Goal: Communication & Community: Ask a question

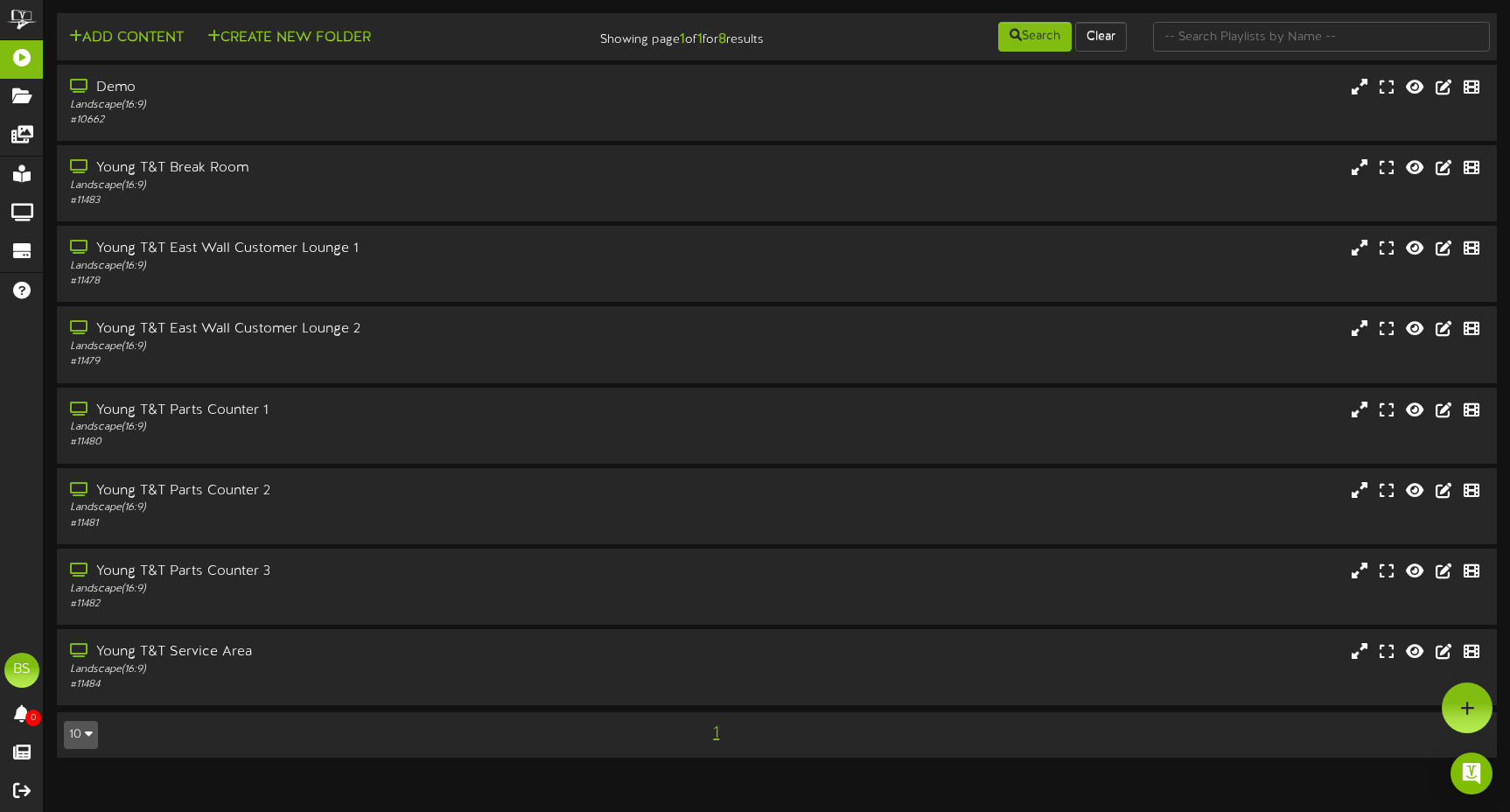
click at [94, 730] on button "10" at bounding box center [80, 735] width 34 height 28
click at [70, 690] on div "100" at bounding box center [81, 701] width 33 height 27
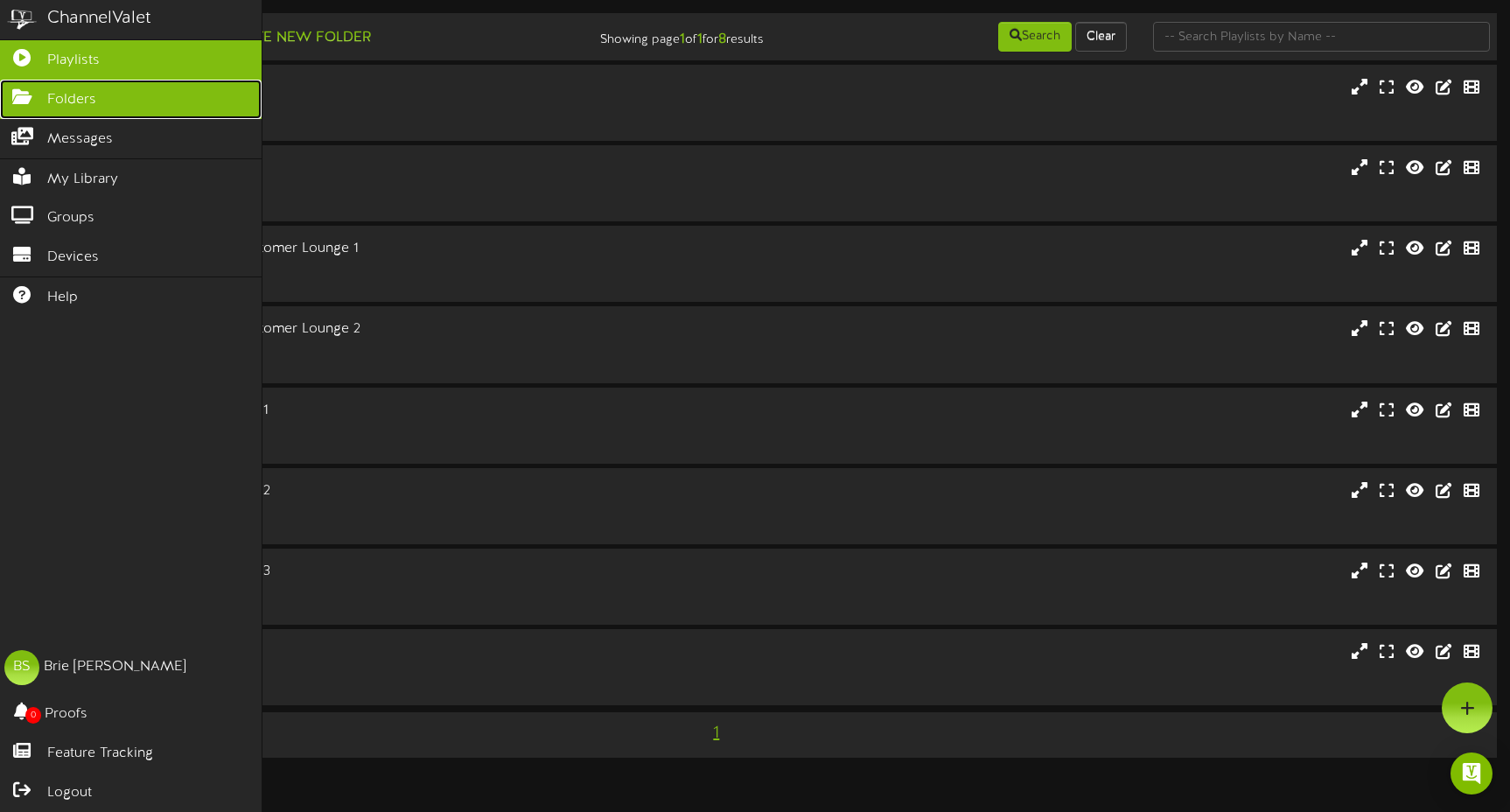
click at [88, 90] on span "Folders" at bounding box center [71, 100] width 49 height 20
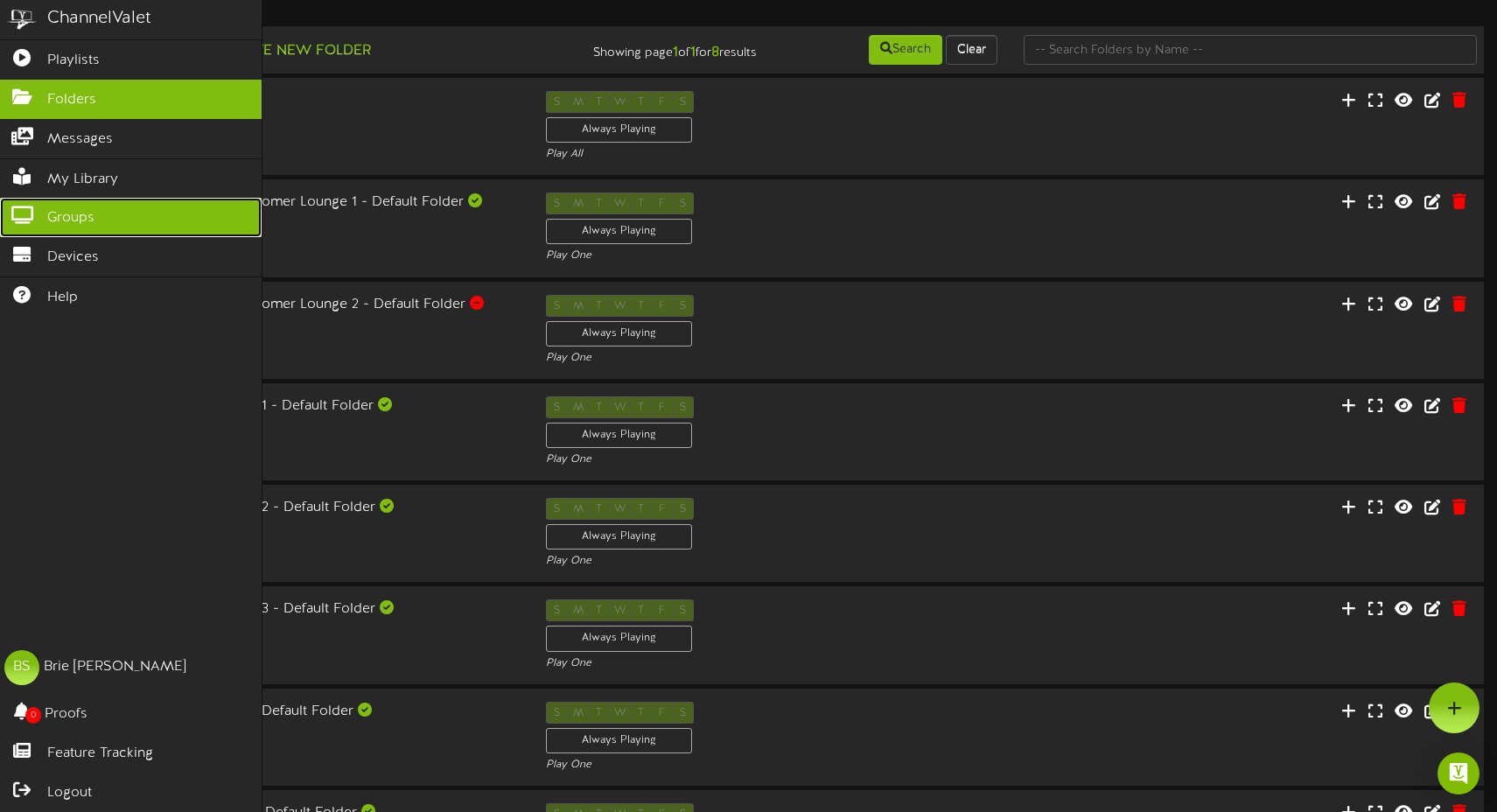
click at [27, 220] on icon at bounding box center [22, 213] width 44 height 13
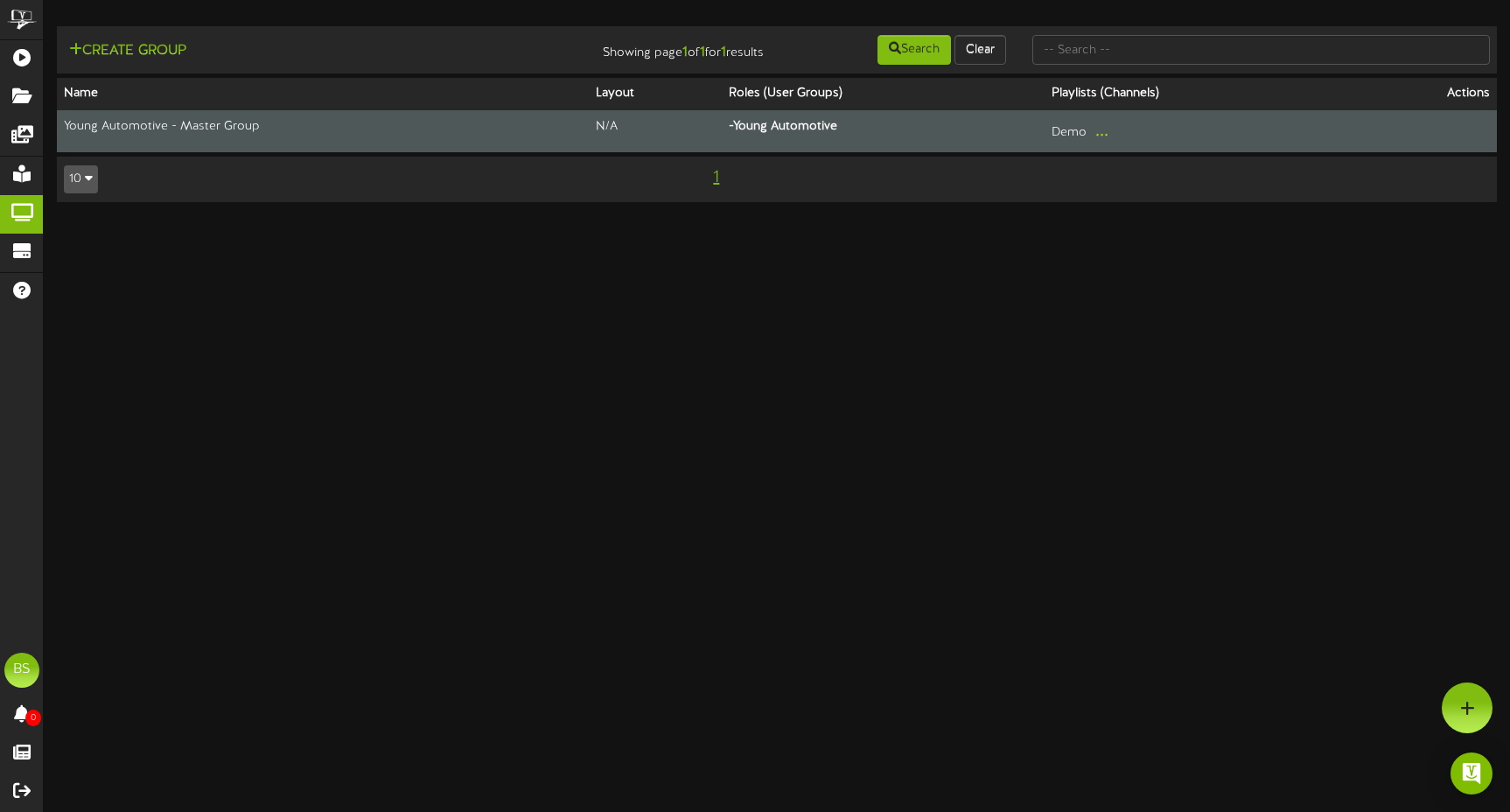
click at [99, 118] on td "Young Automotive - Master Group" at bounding box center [323, 132] width 532 height 42
click at [279, 127] on td "Young Automotive - Master Group" at bounding box center [323, 132] width 532 height 42
click at [156, 126] on td "Young Automotive - Master Group" at bounding box center [323, 132] width 532 height 42
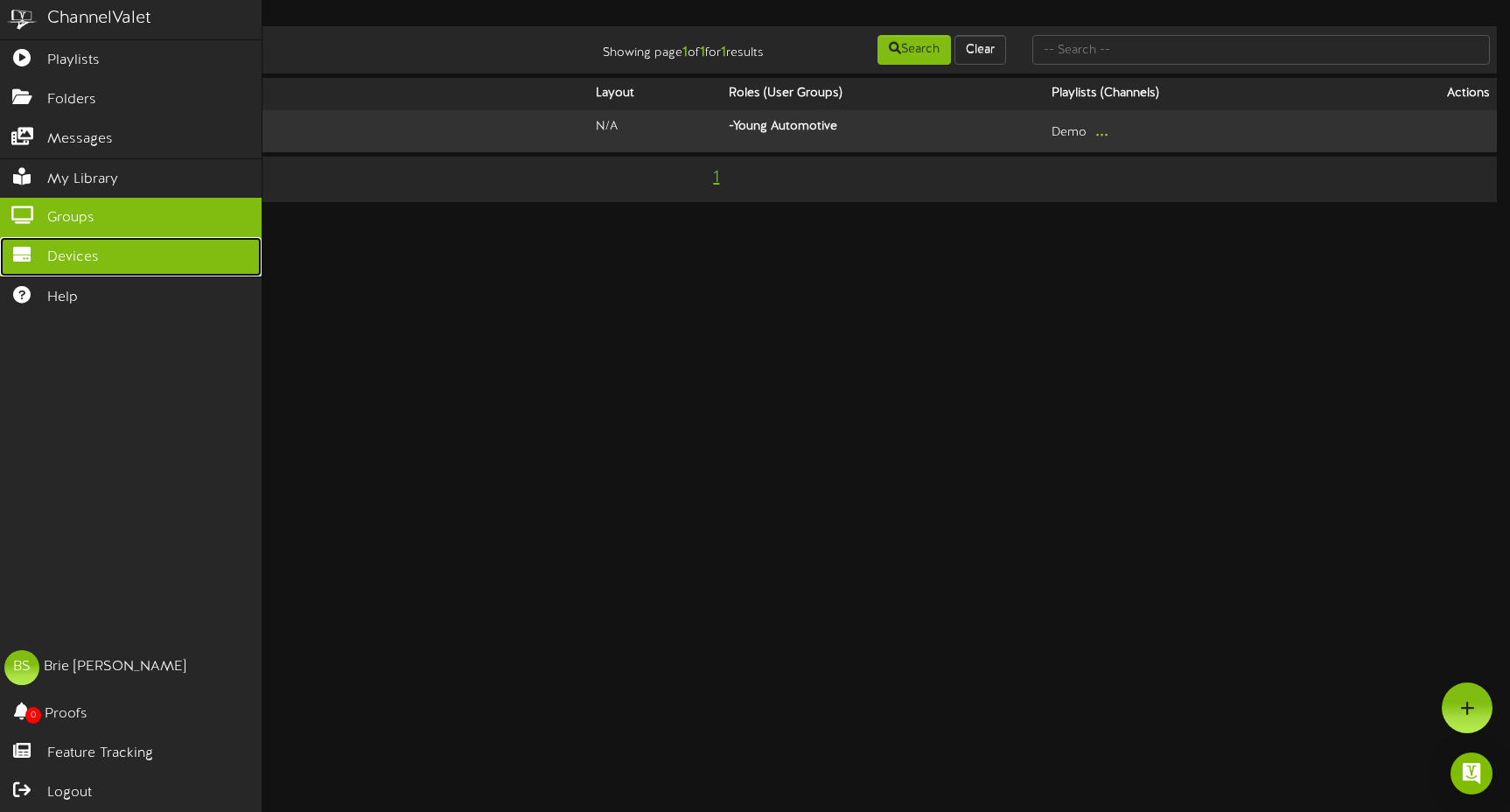
click at [64, 261] on span "Devices" at bounding box center [73, 258] width 52 height 20
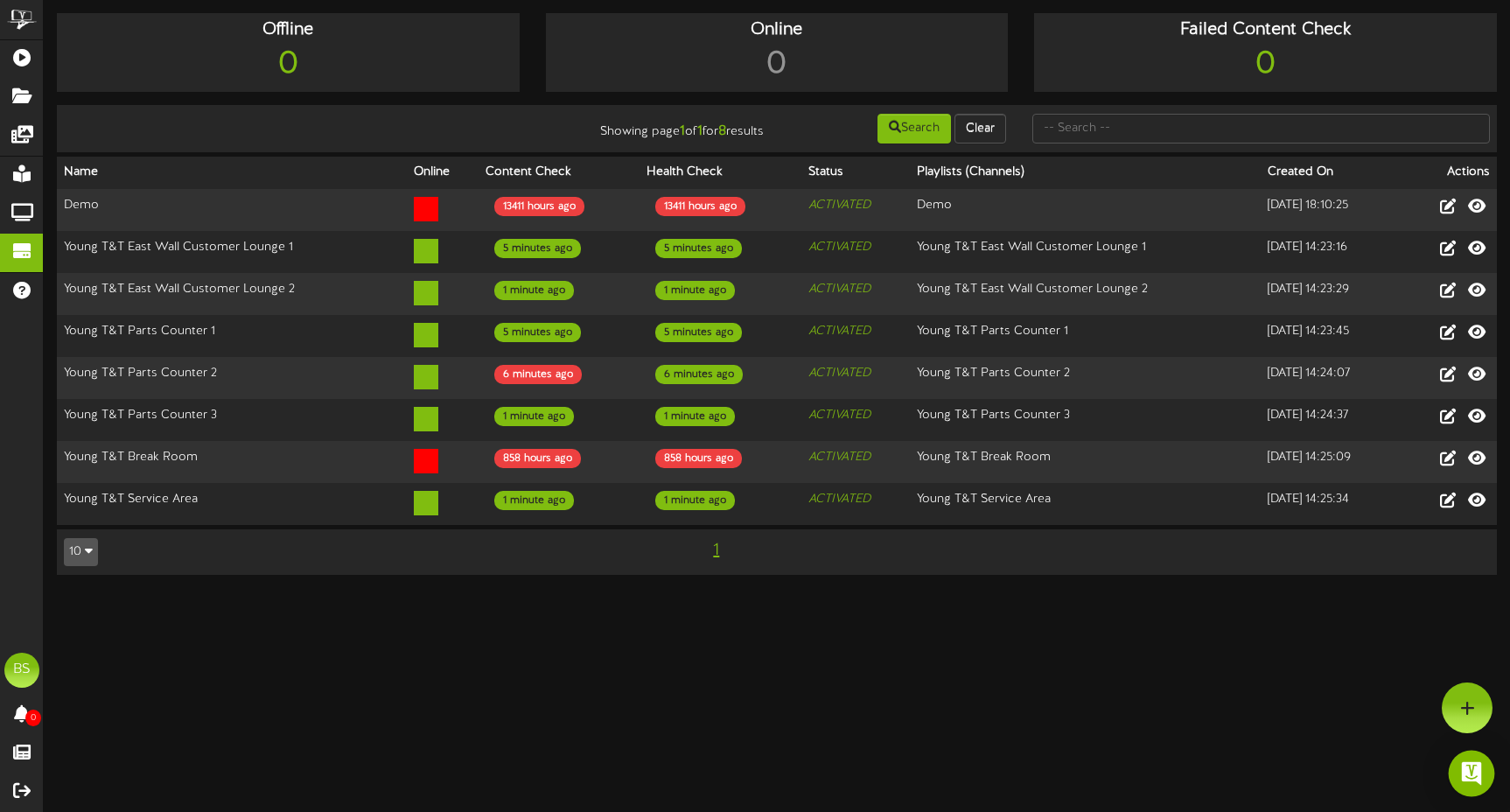
click at [1477, 780] on img "Open Intercom Messenger" at bounding box center [1471, 773] width 23 height 23
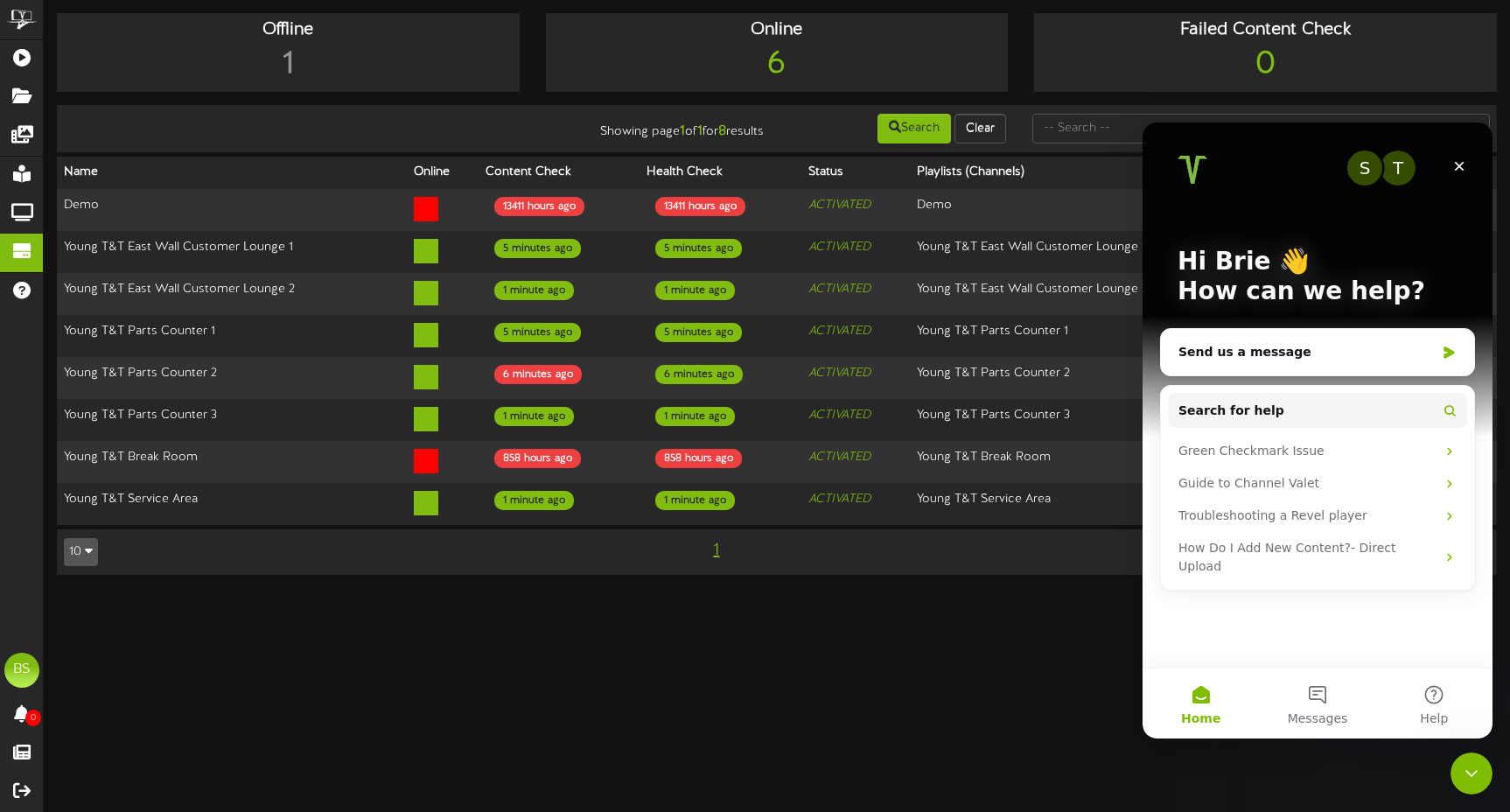
click at [660, 592] on html "ChannelValet Playlists Folders Messages My Library Groups Devices Help BS [PERS…" at bounding box center [755, 296] width 1510 height 592
click at [1450, 786] on div "Close Intercom Messenger" at bounding box center [1469, 771] width 42 height 42
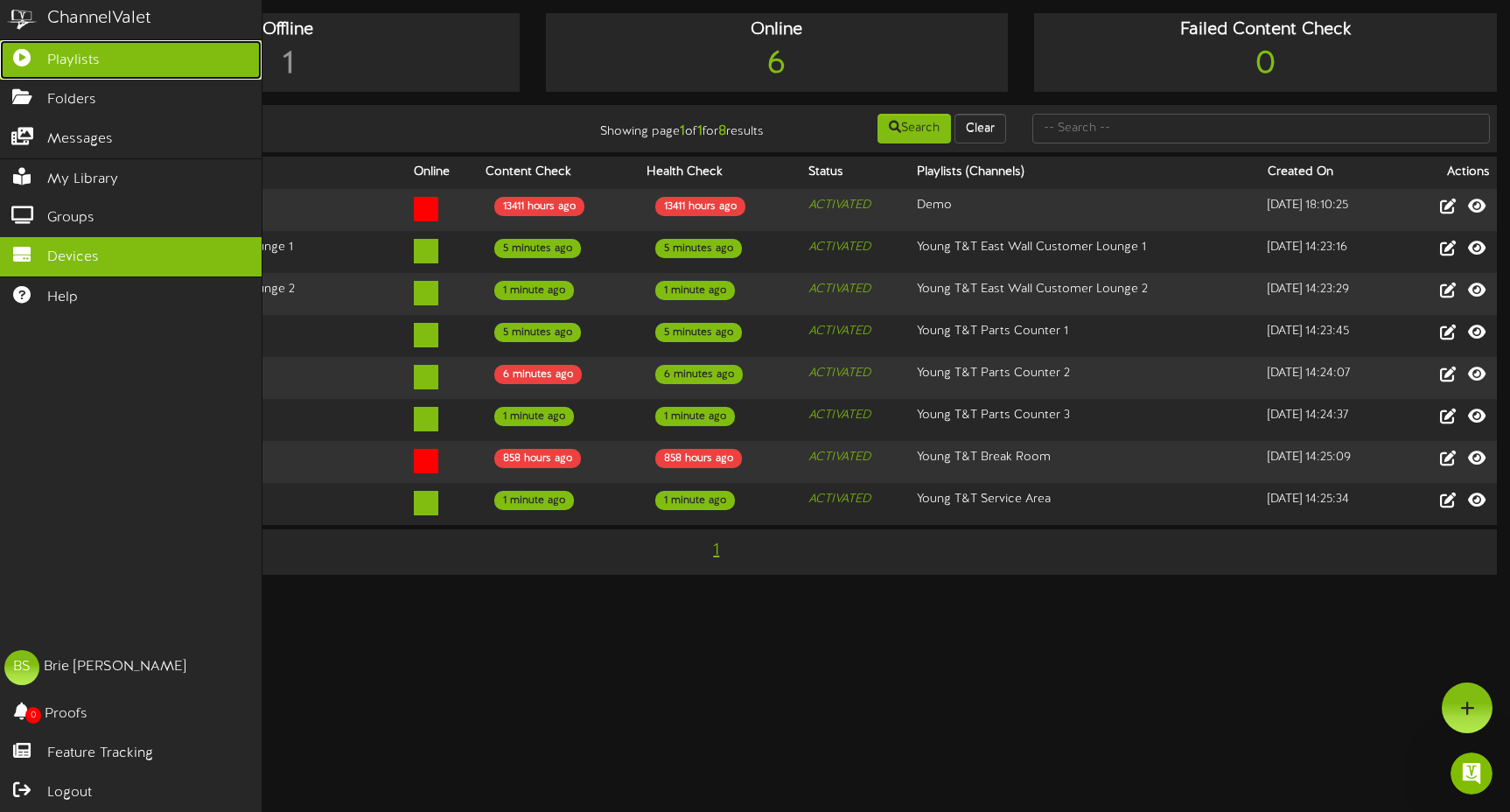
click at [62, 70] on link "Playlists" at bounding box center [131, 60] width 261 height 40
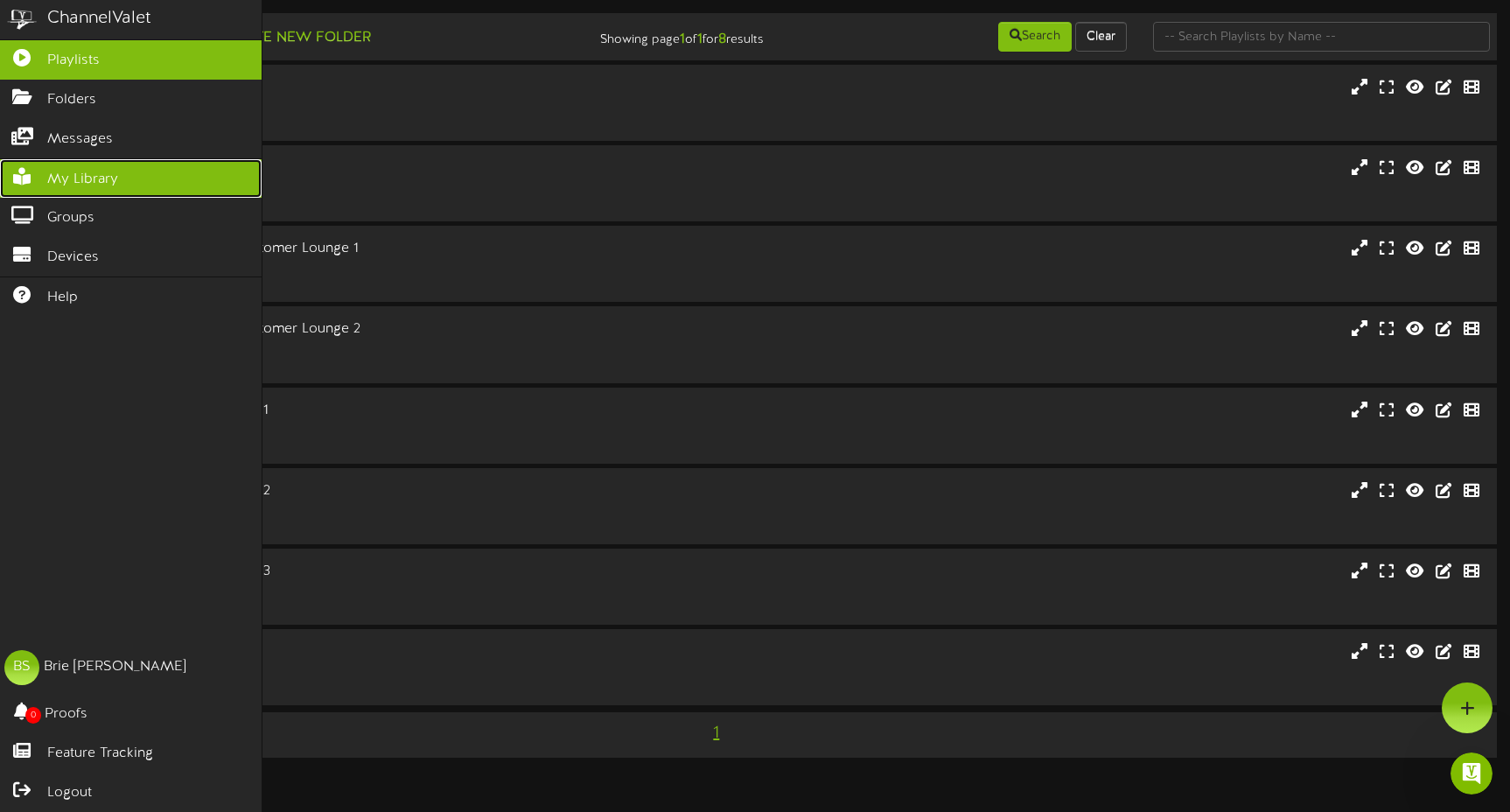
click at [52, 181] on span "My Library" at bounding box center [82, 180] width 71 height 20
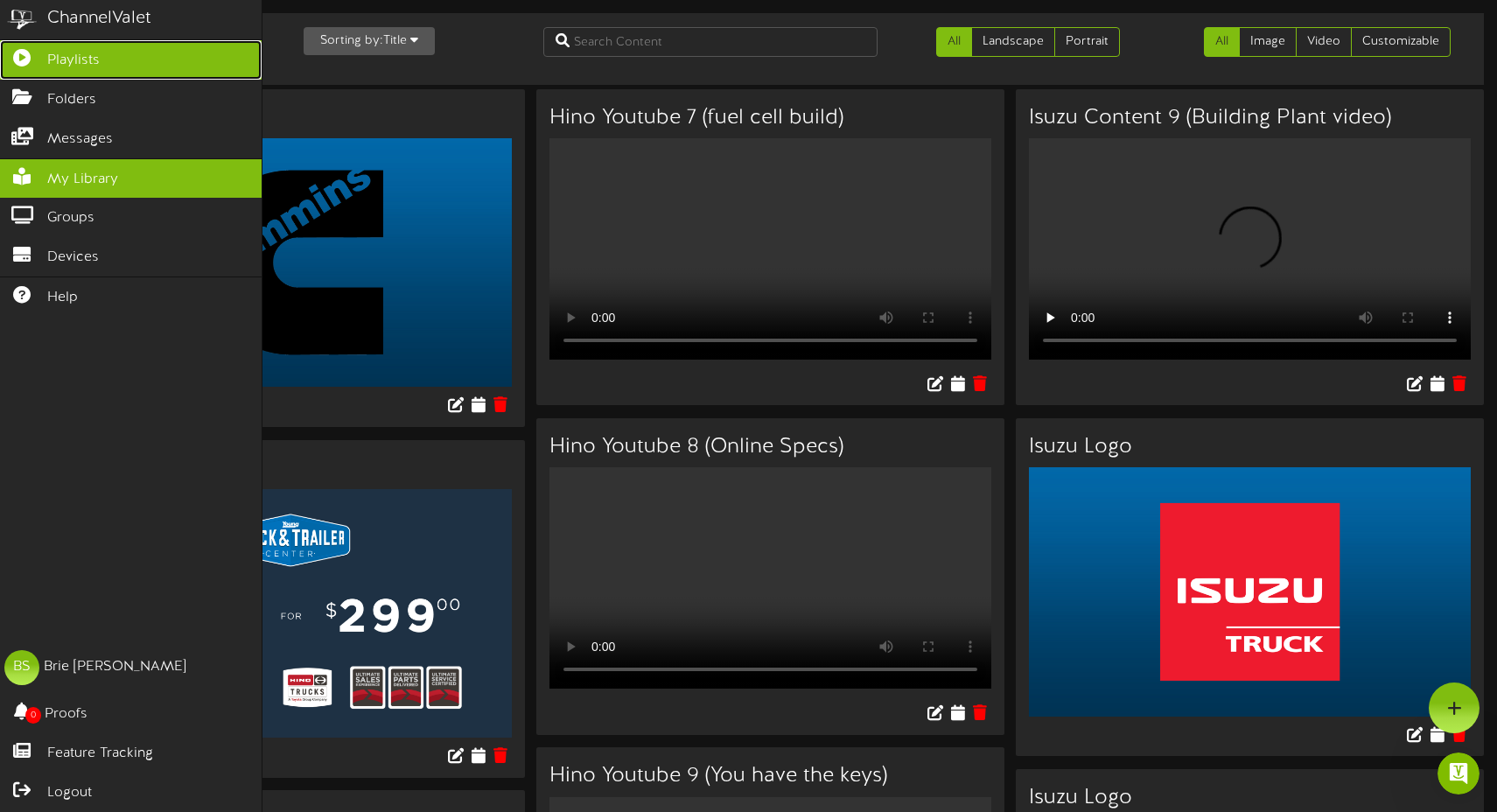
click at [34, 64] on link "Playlists" at bounding box center [131, 60] width 261 height 40
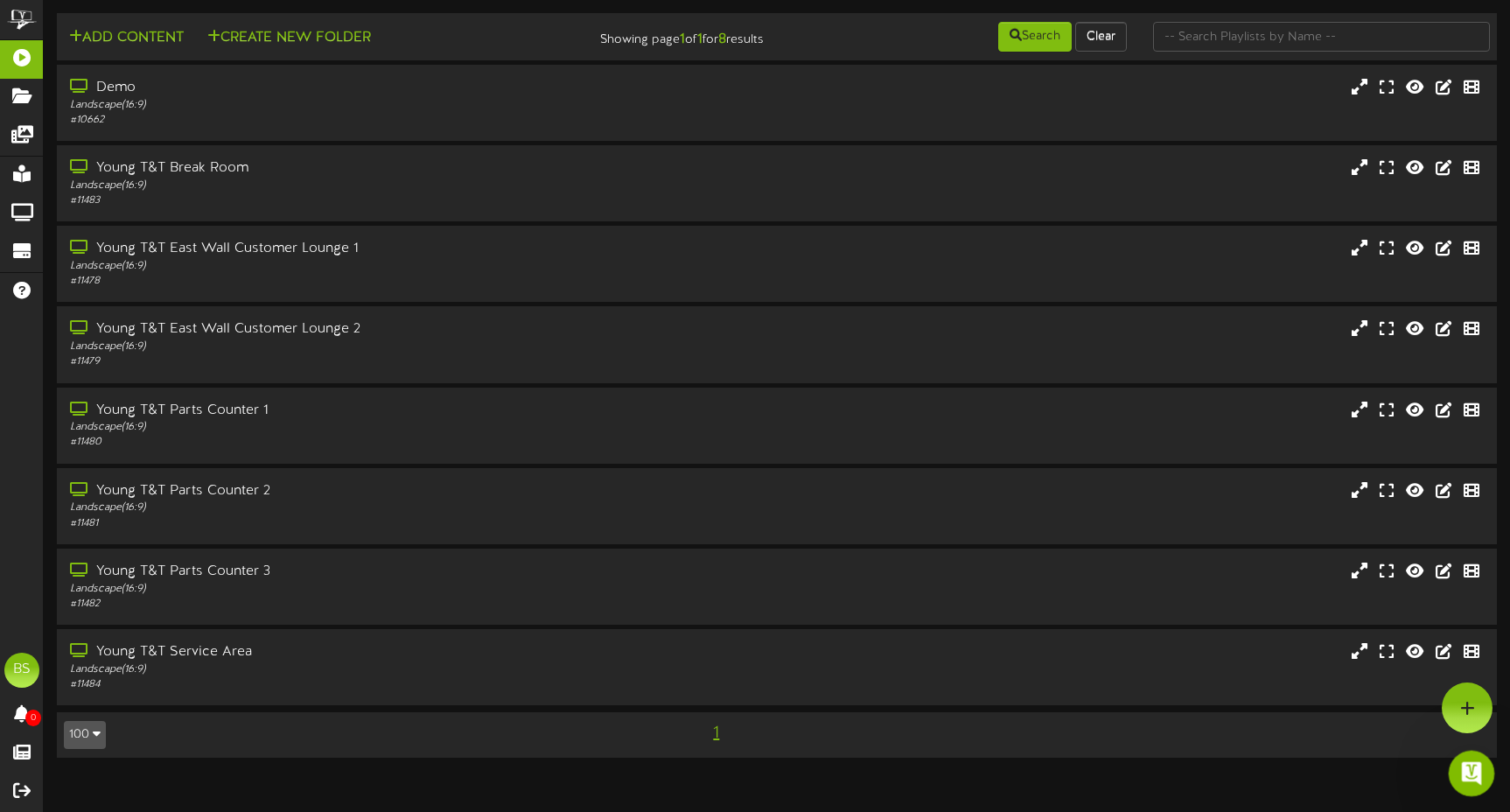
click at [1460, 783] on div "Open Intercom Messenger" at bounding box center [1469, 771] width 58 height 58
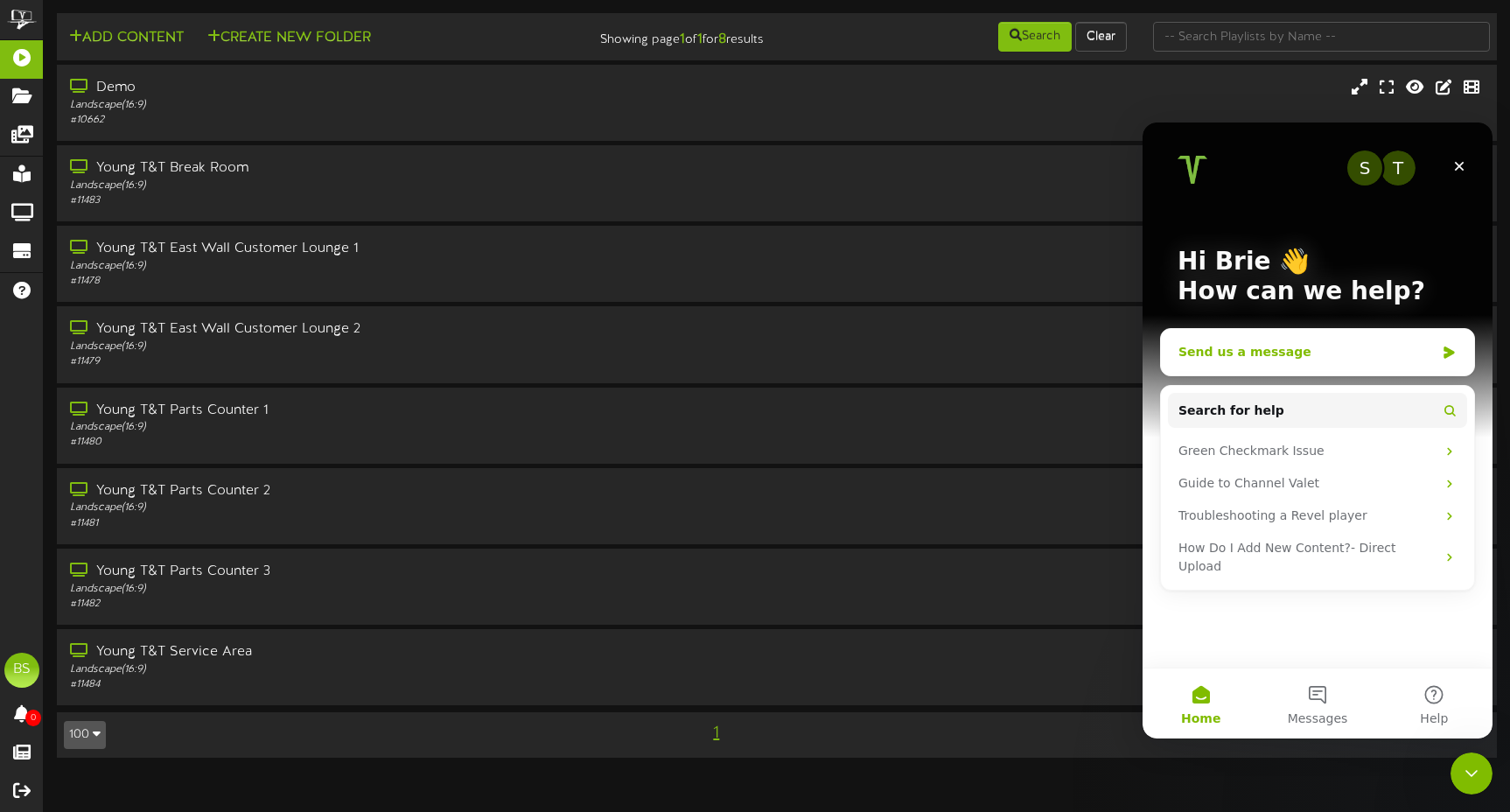
click at [1232, 362] on div "Send us a message" at bounding box center [1318, 352] width 313 height 46
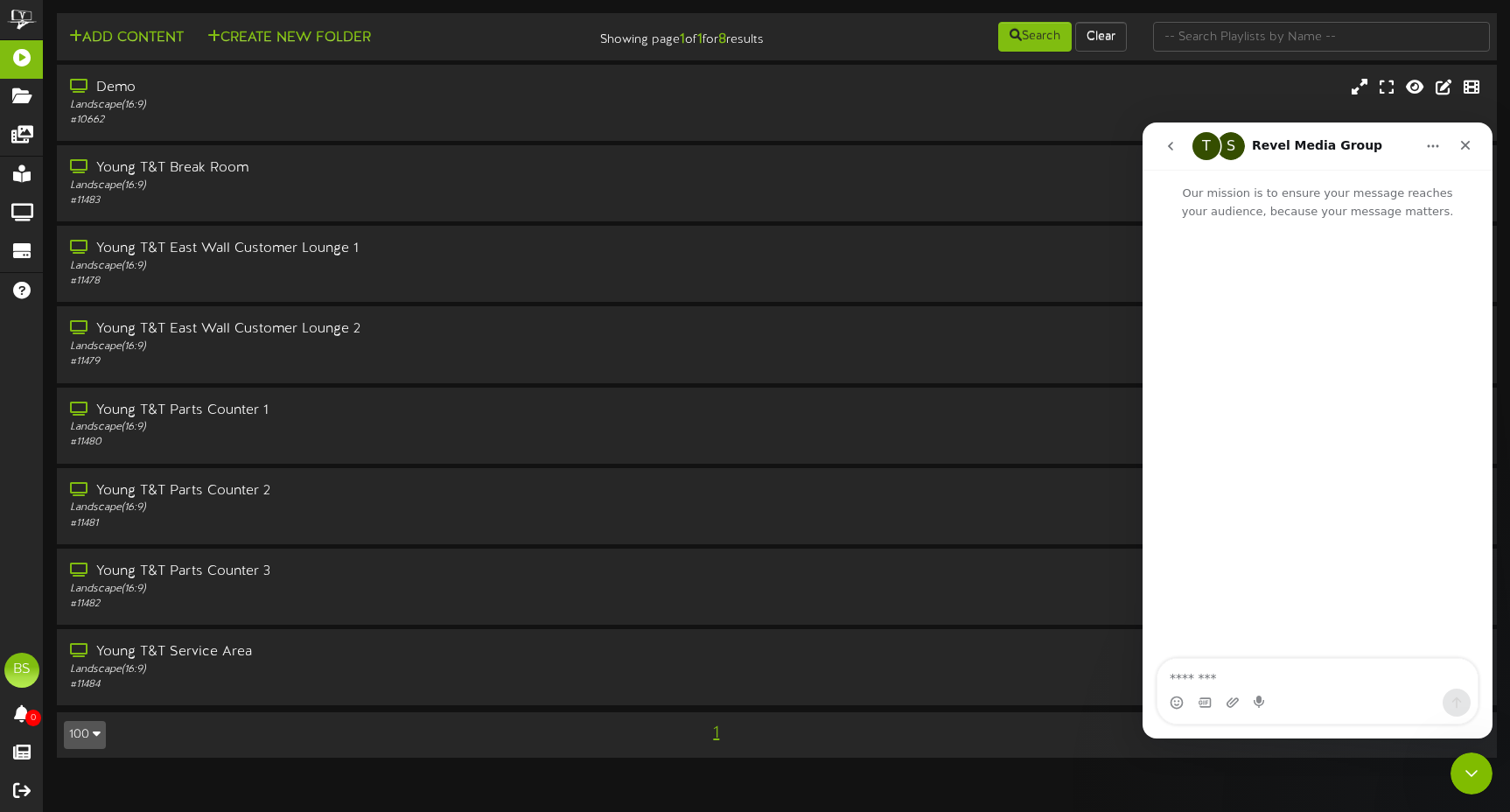
click at [1283, 680] on textarea "Message…" at bounding box center [1318, 674] width 320 height 29
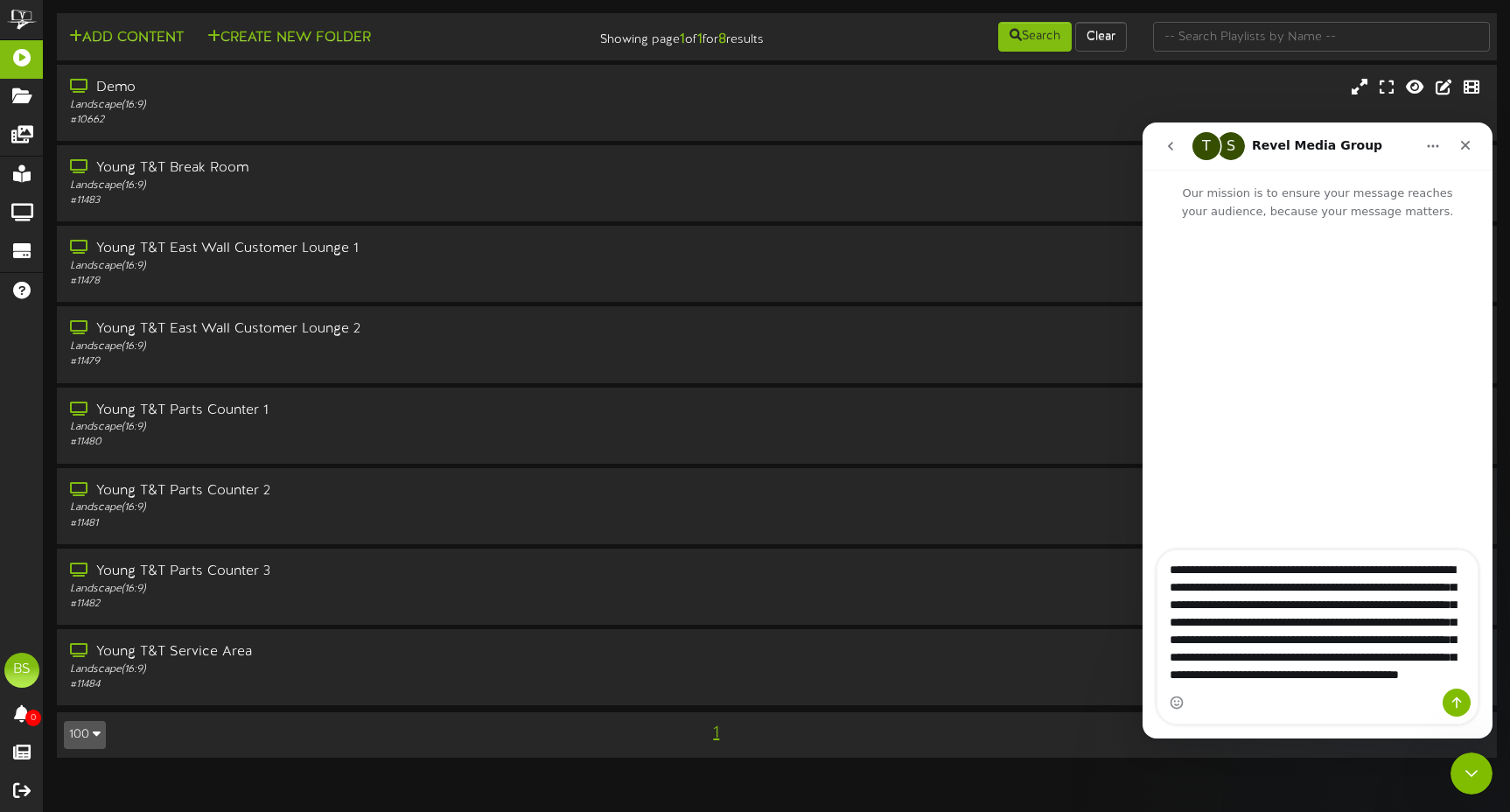
scroll to position [45, 0]
type textarea "**********"
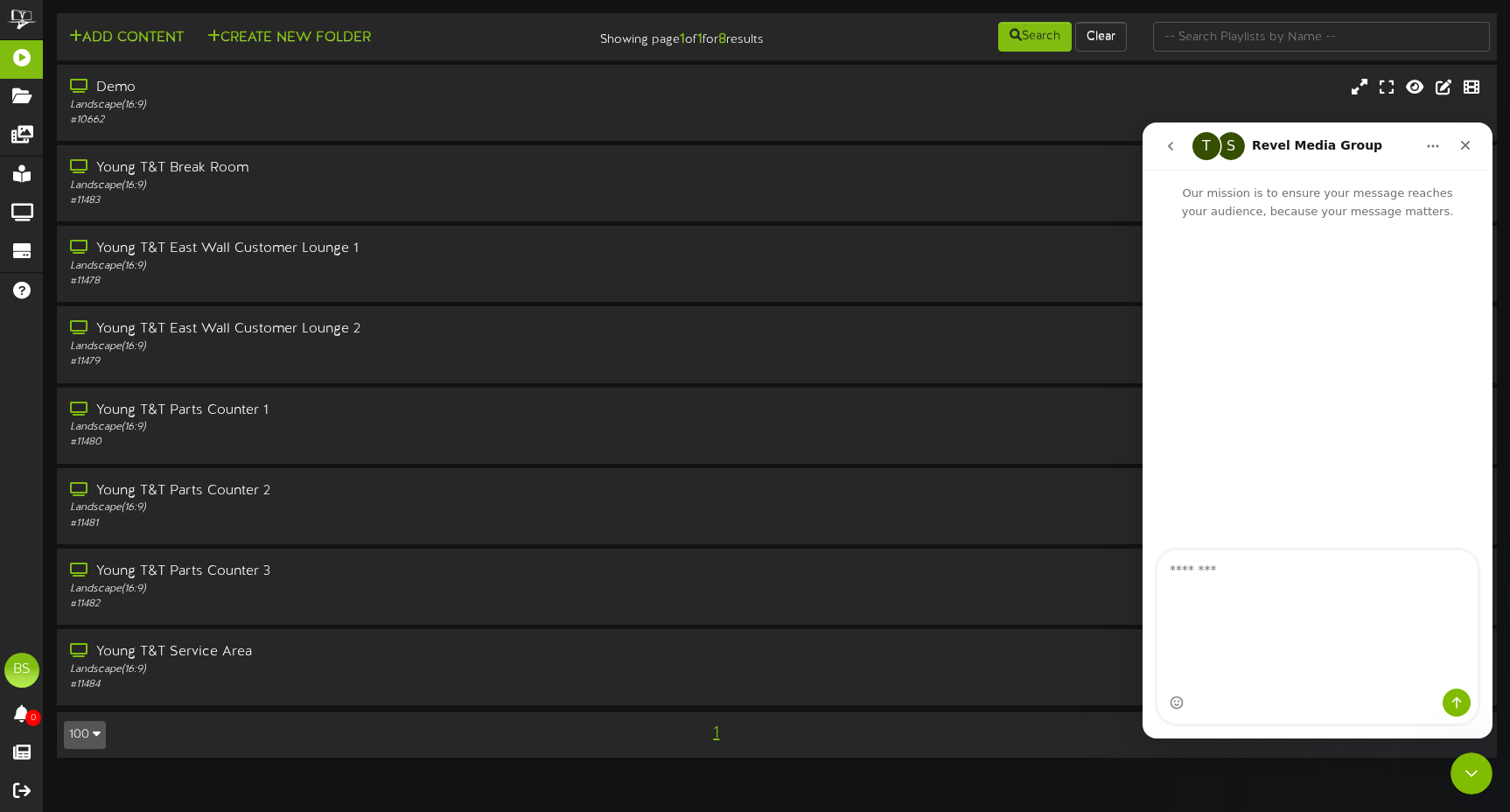
scroll to position [0, 0]
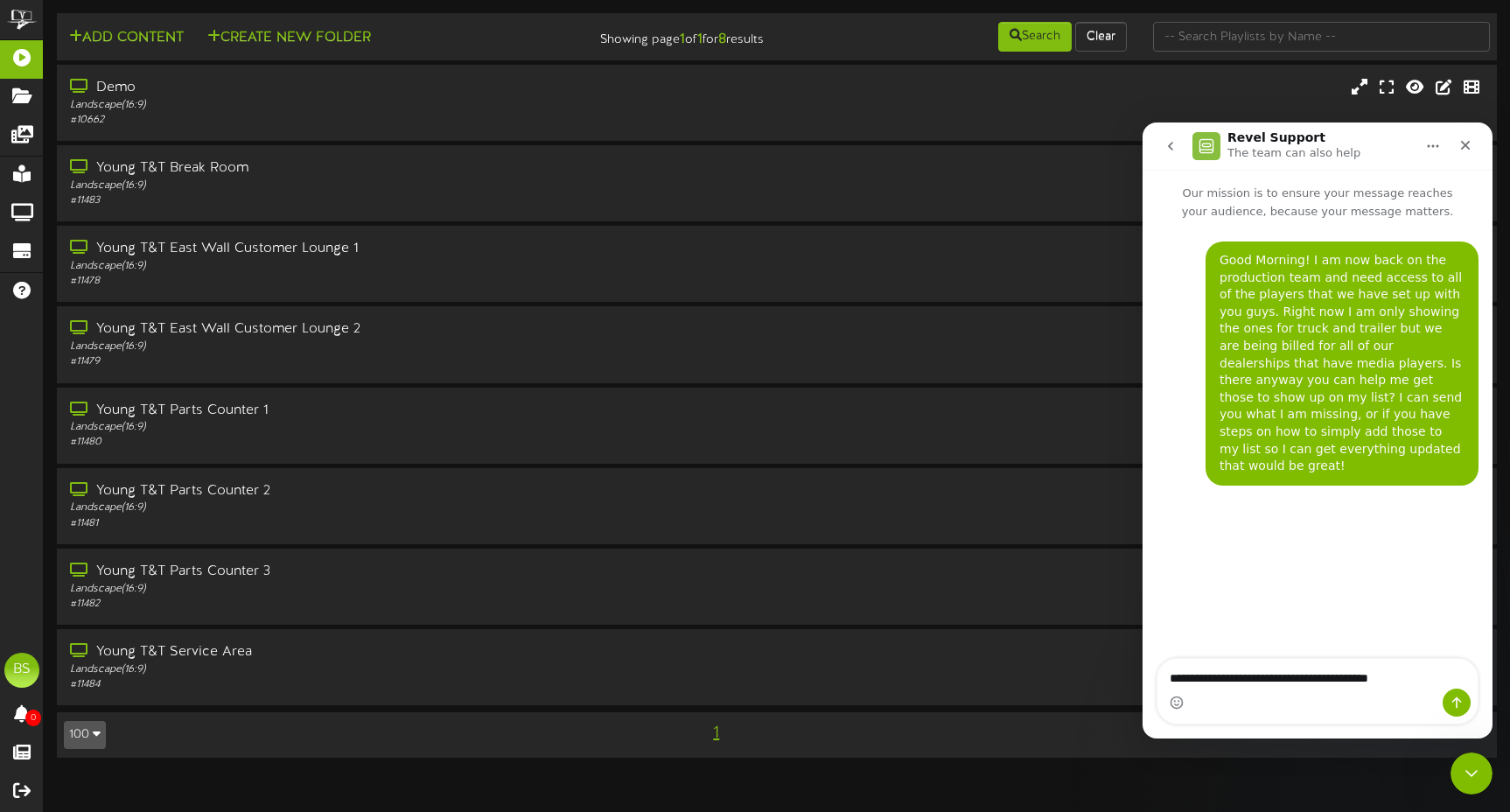
type textarea "**********"
